Goal: Task Accomplishment & Management: Manage account settings

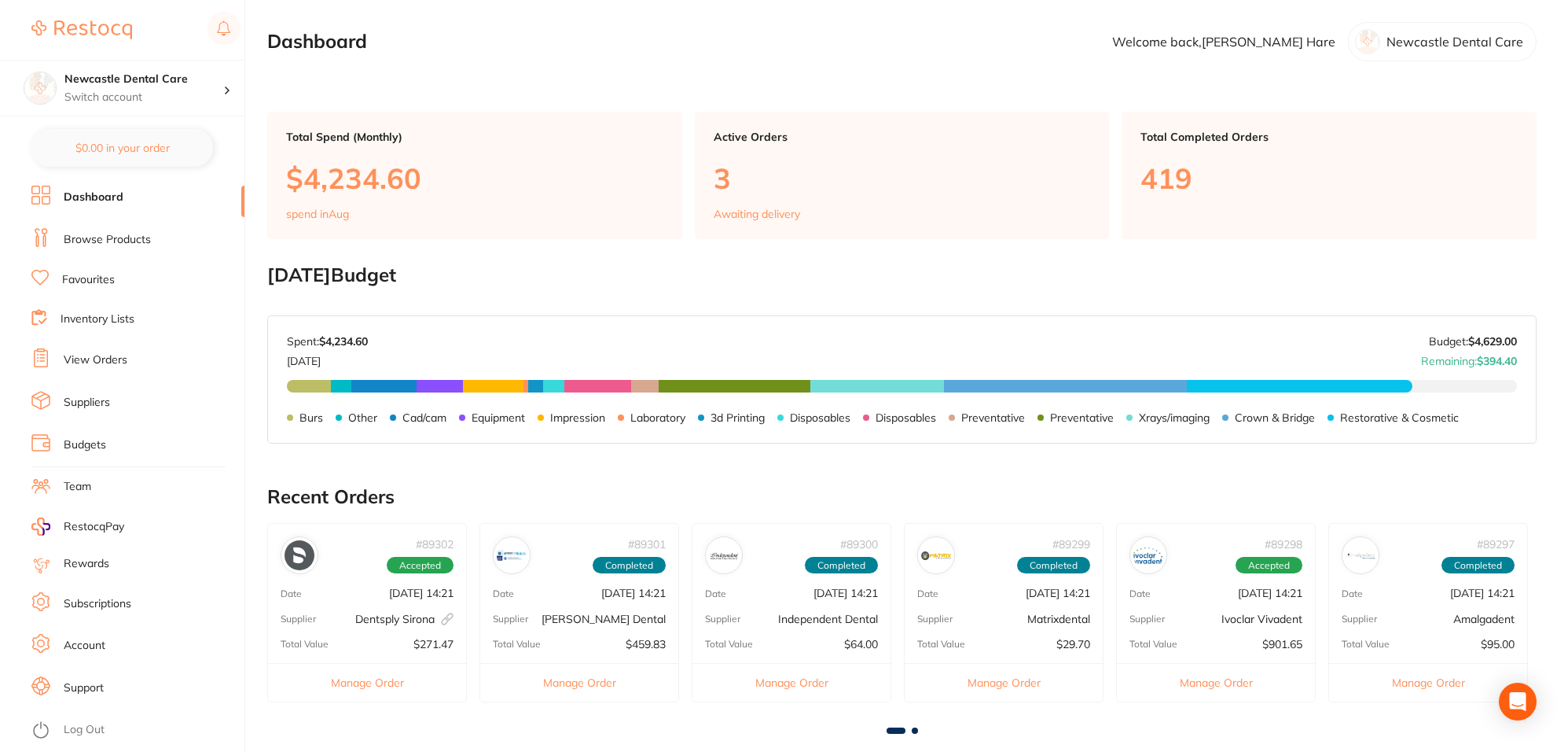
click at [1368, 45] on div at bounding box center [1368, 42] width 25 height 25
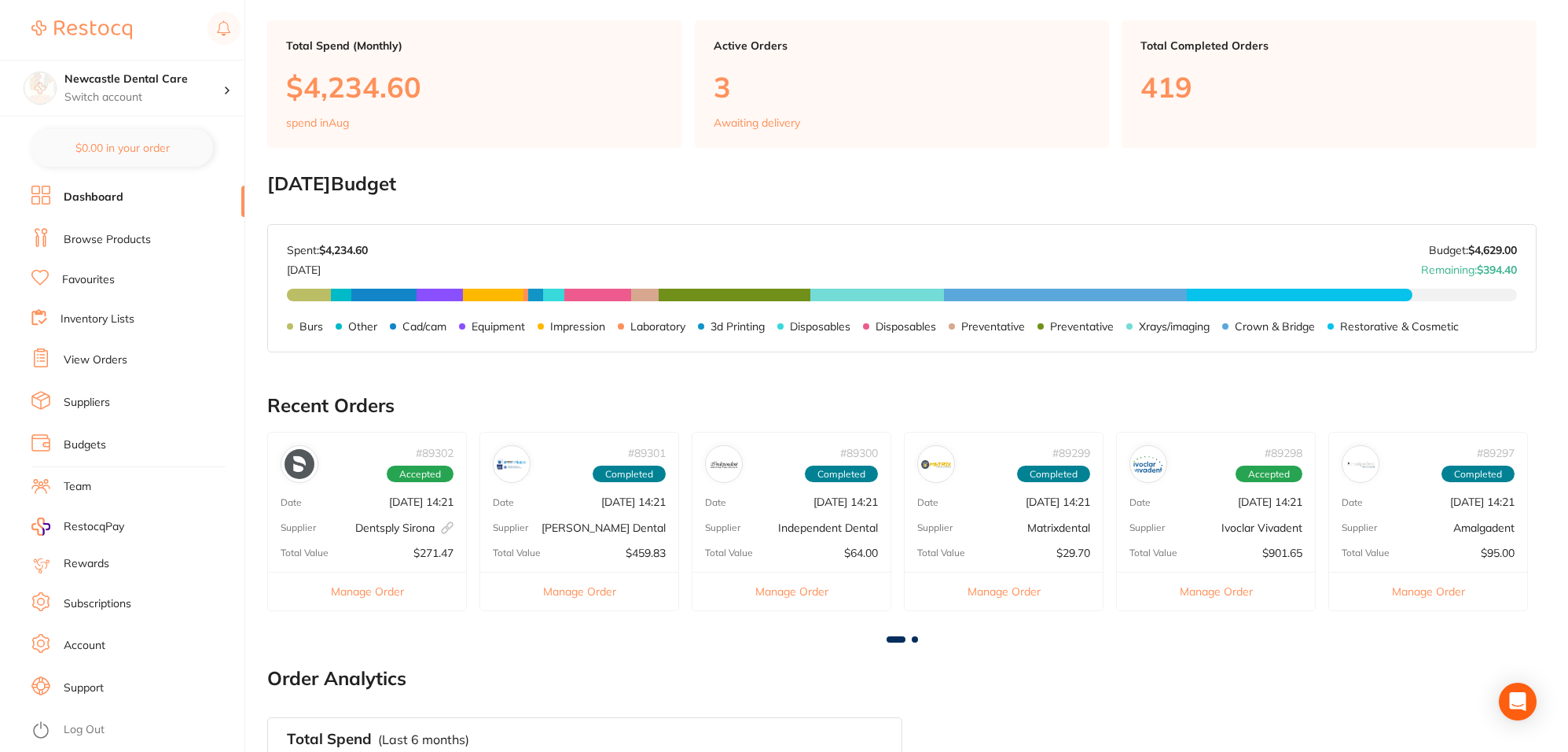
scroll to position [295, 0]
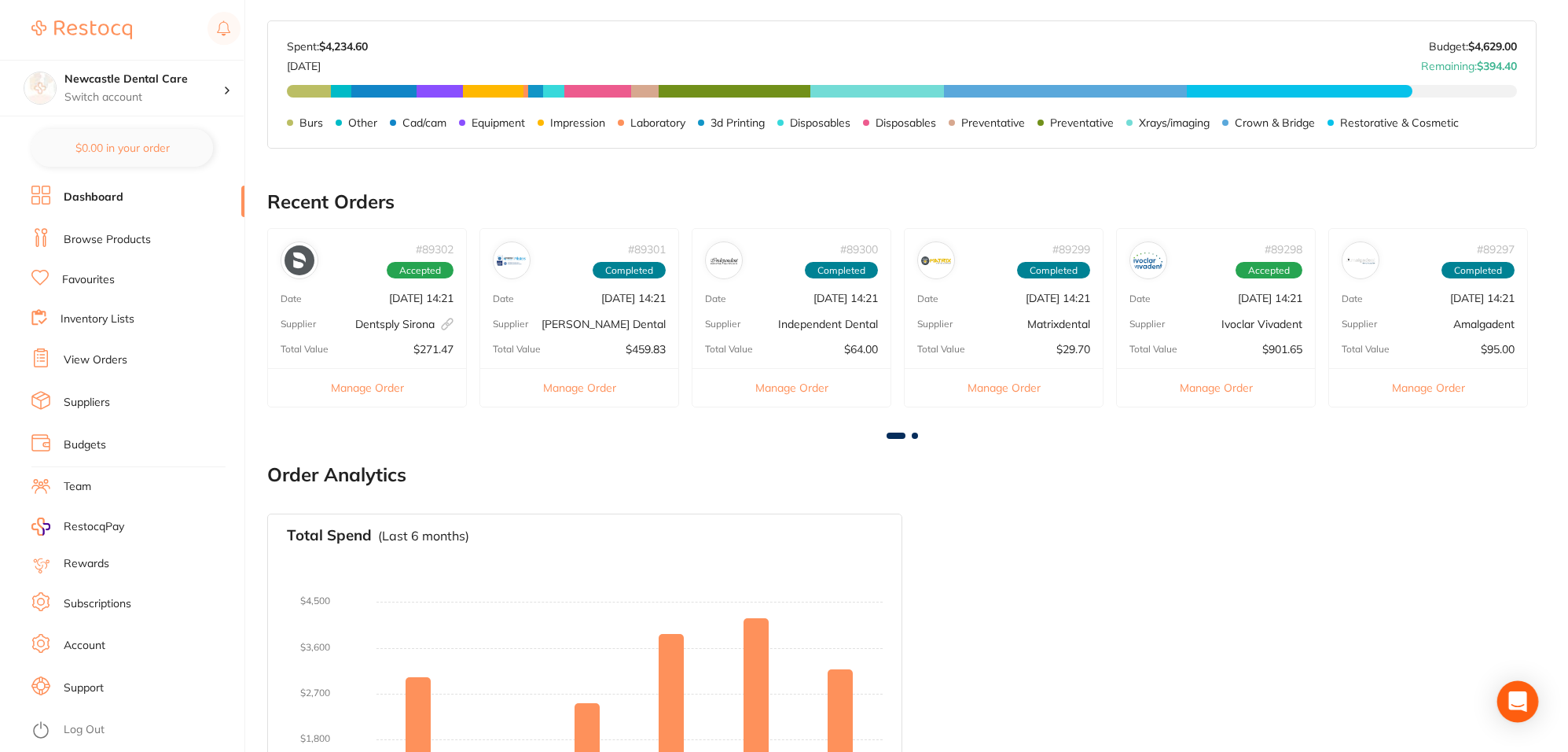
click at [1513, 708] on icon "Open Intercom Messenger" at bounding box center [1518, 701] width 20 height 20
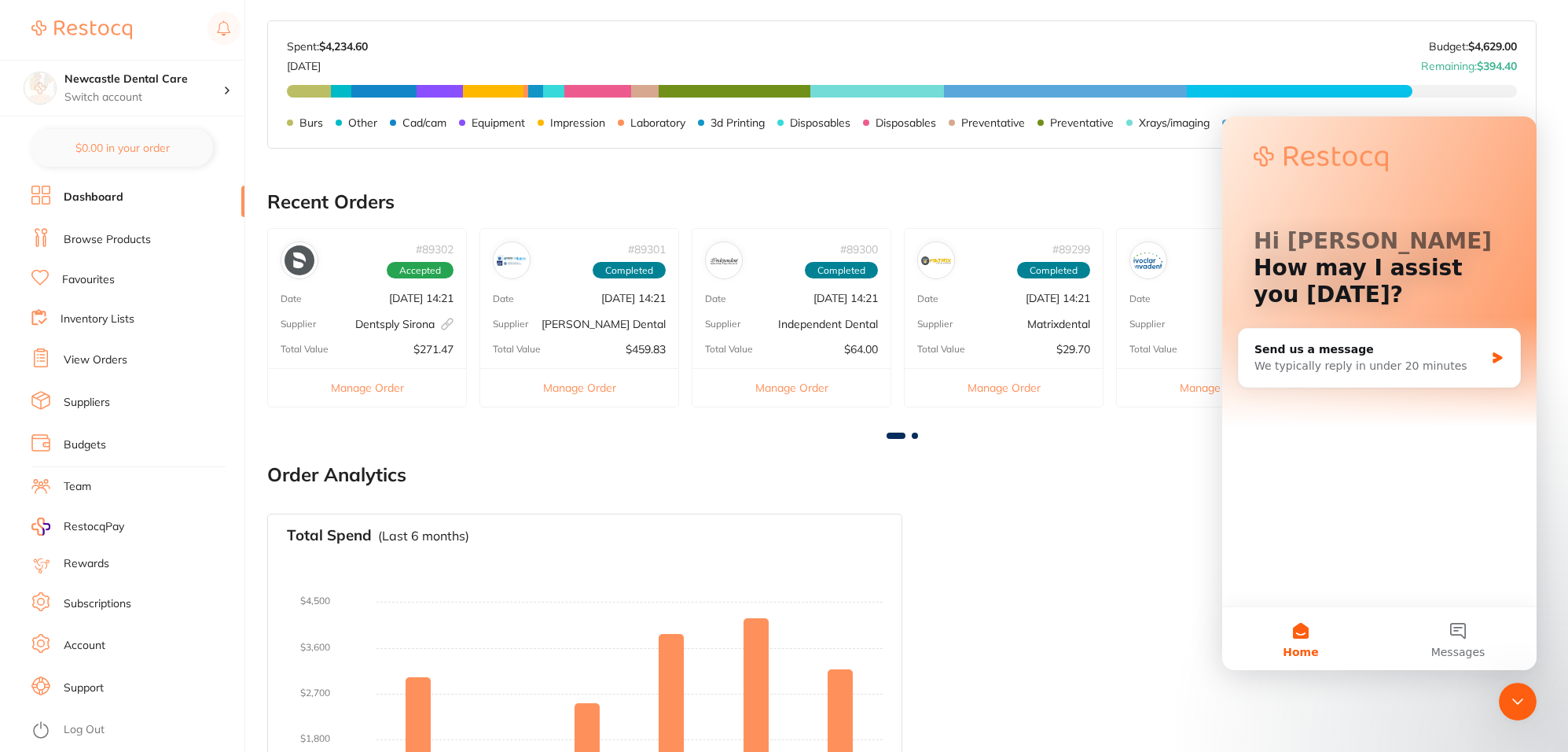
scroll to position [0, 0]
click at [1133, 552] on div "Total Spend (Last 6 months) No orders placed yet Charts will be shown once tran…" at bounding box center [902, 692] width 1269 height 382
click at [1461, 627] on button "1 Messages" at bounding box center [1458, 638] width 158 height 63
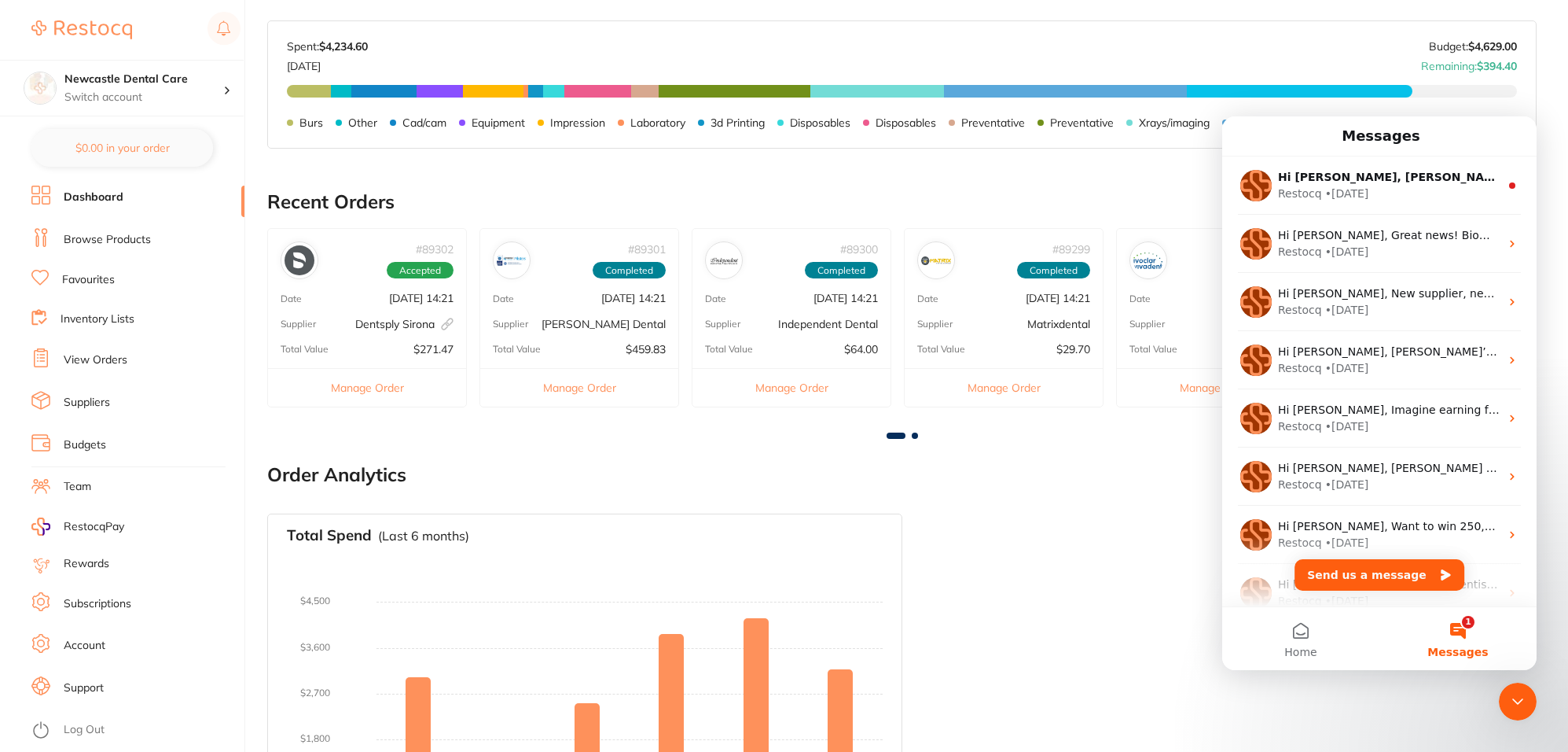
click at [1128, 591] on div "Total Spend (Last 6 months) No orders placed yet Charts will be shown once tran…" at bounding box center [902, 692] width 1269 height 382
click at [1516, 694] on div "Close Intercom Messenger" at bounding box center [1518, 701] width 38 height 38
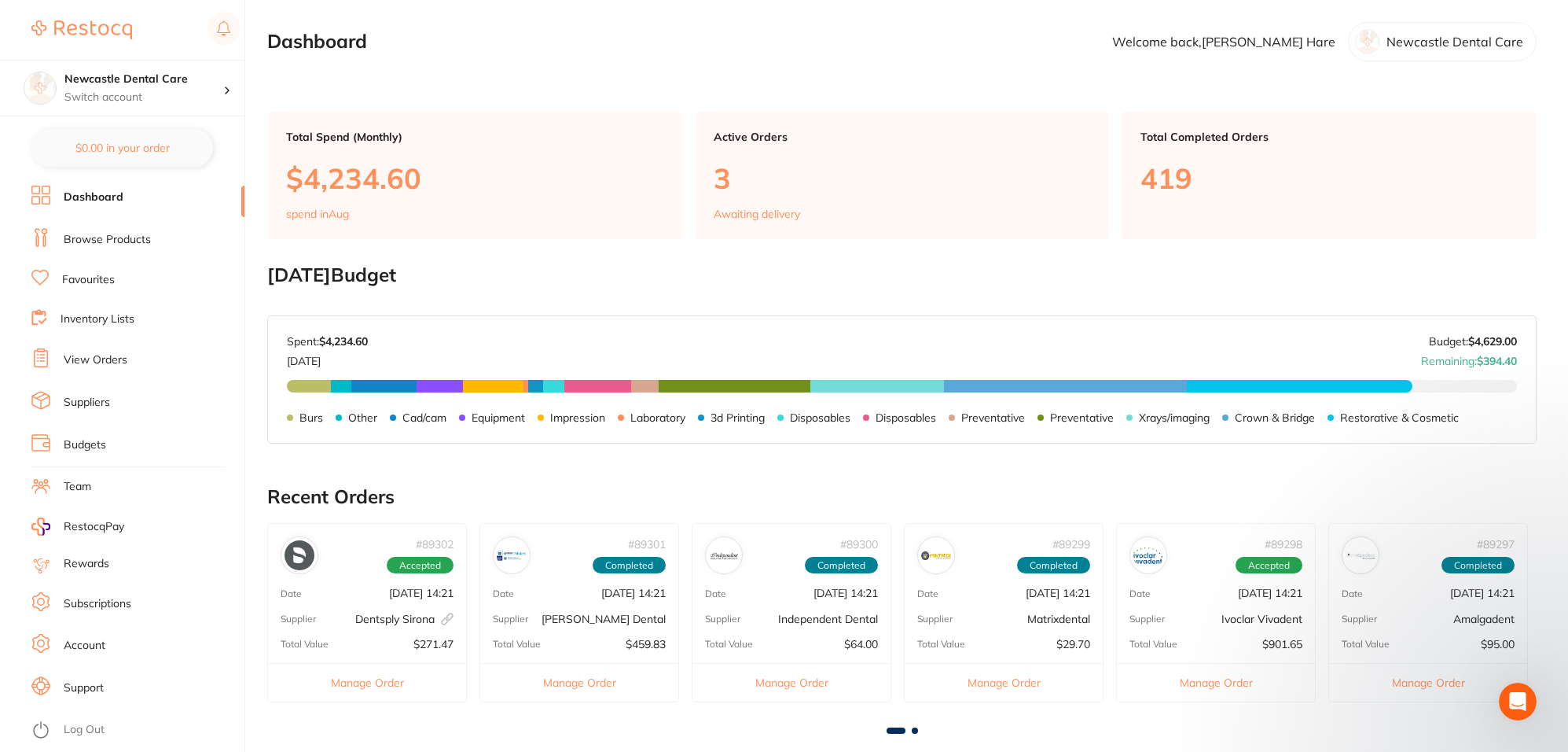
click at [120, 191] on link "Dashboard" at bounding box center [94, 197] width 60 height 15
click at [90, 199] on link "Dashboard" at bounding box center [94, 197] width 60 height 15
click at [1435, 52] on div "Newcastle Dental Care" at bounding box center [1442, 42] width 189 height 40
click at [1313, 45] on p "Welcome back, Sam Hare" at bounding box center [1224, 42] width 223 height 15
click at [1370, 36] on div at bounding box center [1368, 42] width 25 height 25
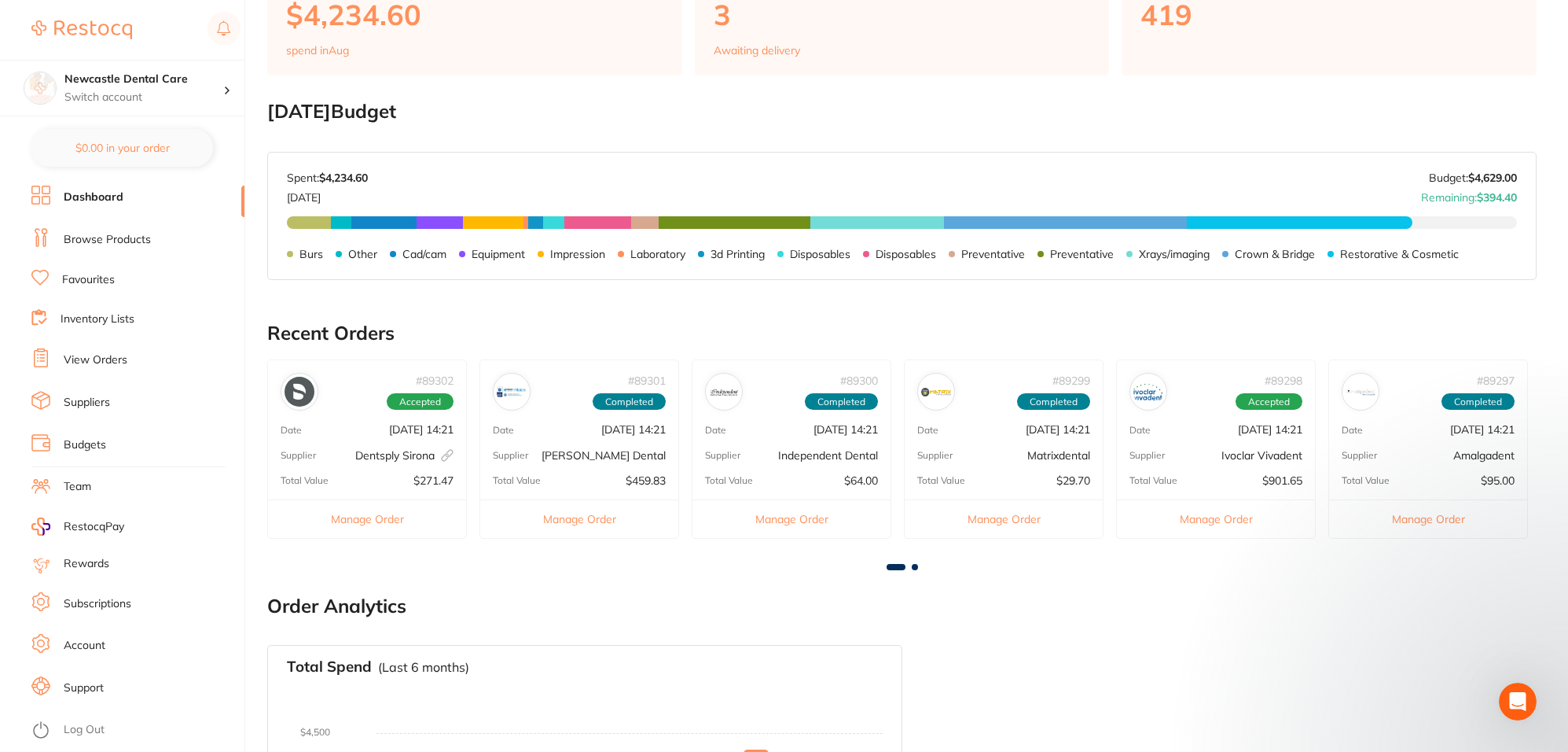
scroll to position [426, 0]
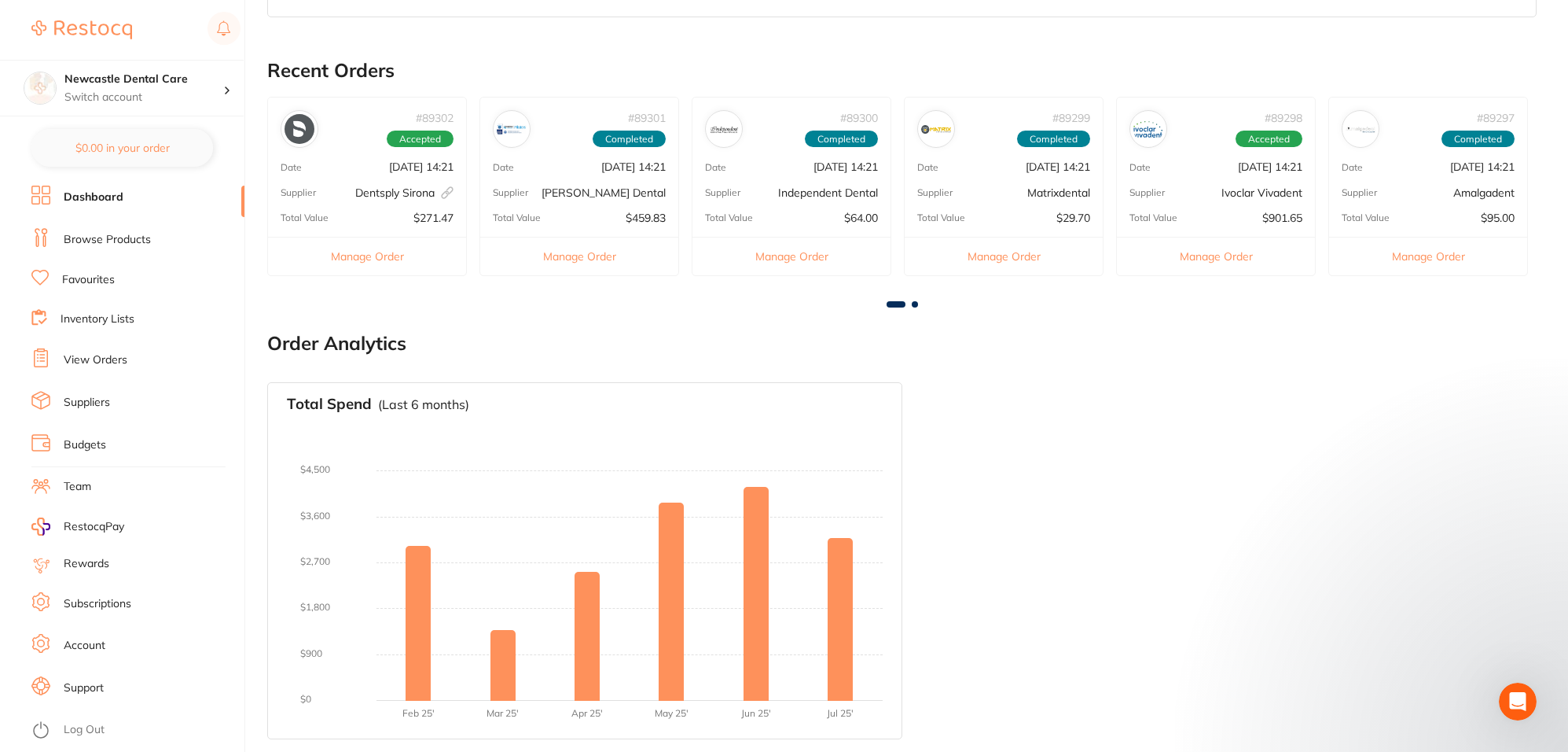
click at [75, 730] on link "Log Out" at bounding box center [84, 730] width 41 height 15
